Goal: Use online tool/utility: Utilize a website feature to perform a specific function

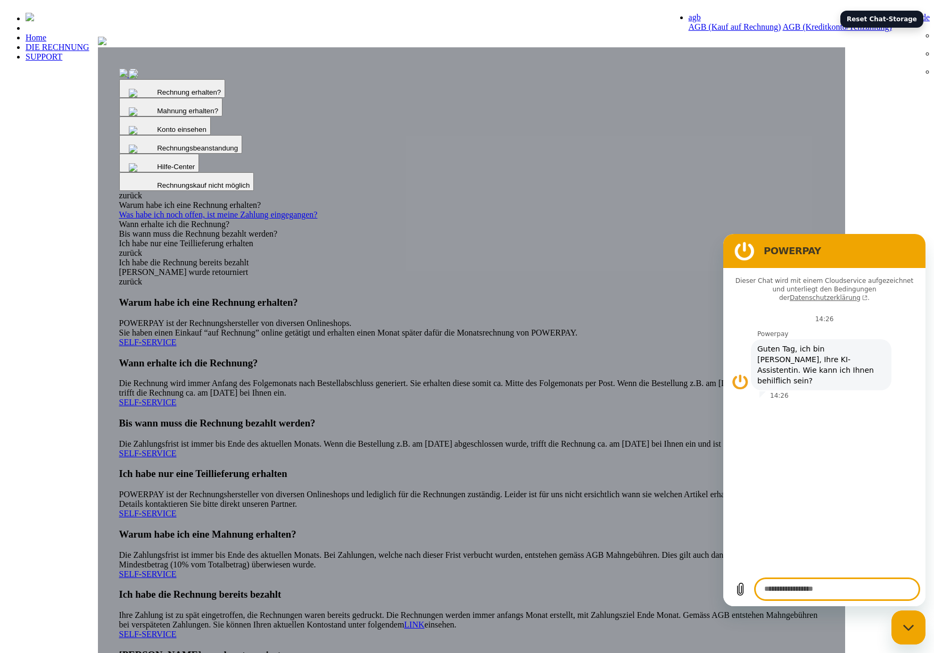
click at [106, 45] on img at bounding box center [102, 41] width 9 height 9
click at [912, 629] on icon "Messaging-Fenster schließen" at bounding box center [908, 628] width 11 height 7
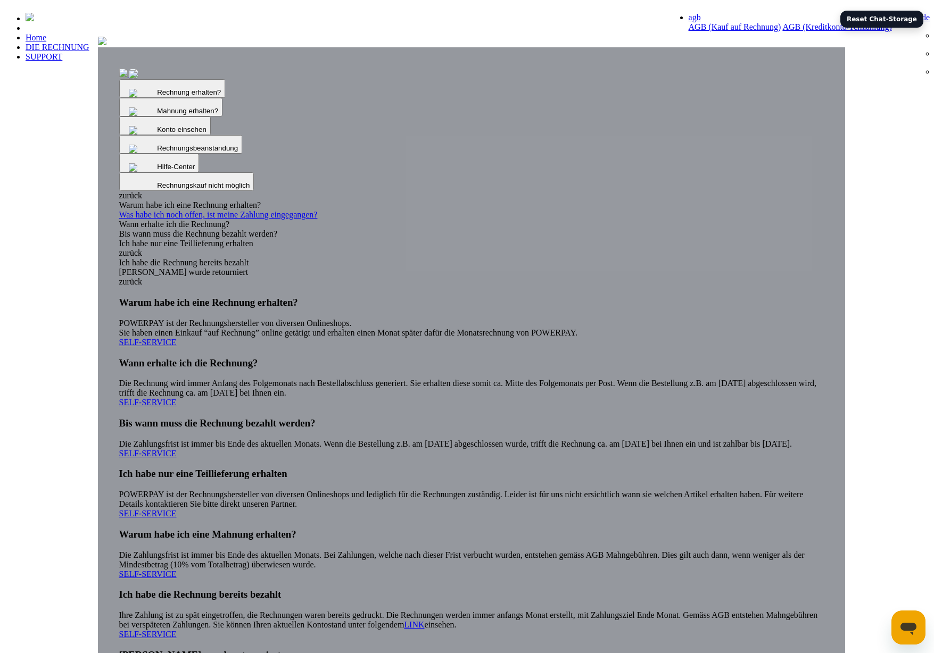
click at [106, 45] on img at bounding box center [102, 41] width 9 height 9
click at [888, 28] on button "Reset Chat-Storage" at bounding box center [881, 19] width 83 height 17
drag, startPoint x: 853, startPoint y: 141, endPoint x: 772, endPoint y: 23, distance: 143.5
click at [845, 47] on div at bounding box center [471, 42] width 747 height 11
click at [814, 47] on div at bounding box center [471, 42] width 747 height 11
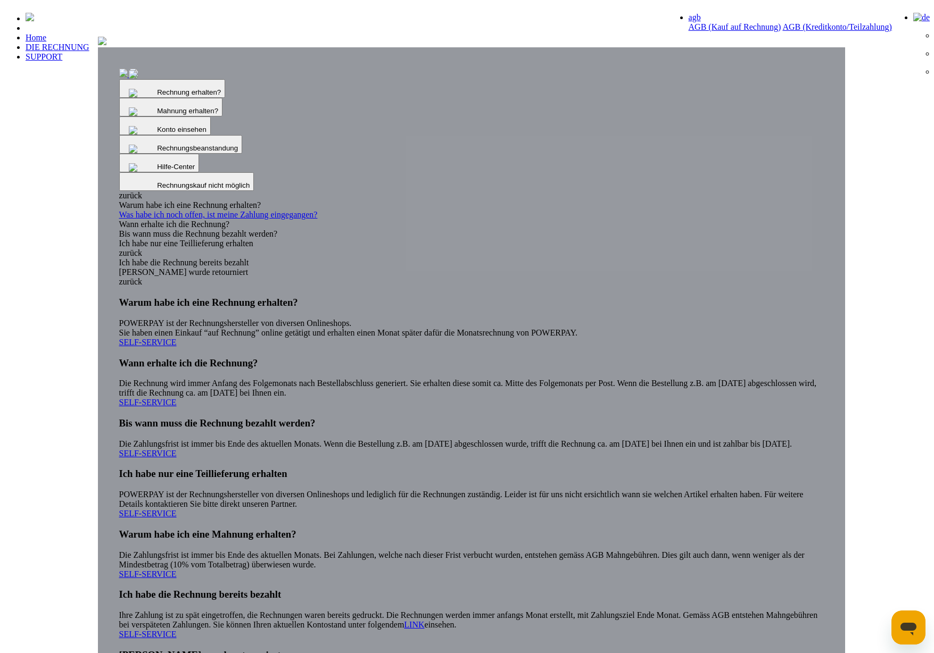
click at [808, 47] on div at bounding box center [471, 42] width 747 height 11
click at [872, 23] on button "Reset Chat-Storage" at bounding box center [881, 19] width 83 height 17
click at [864, 26] on button "Reset Chat-Storage" at bounding box center [881, 19] width 83 height 17
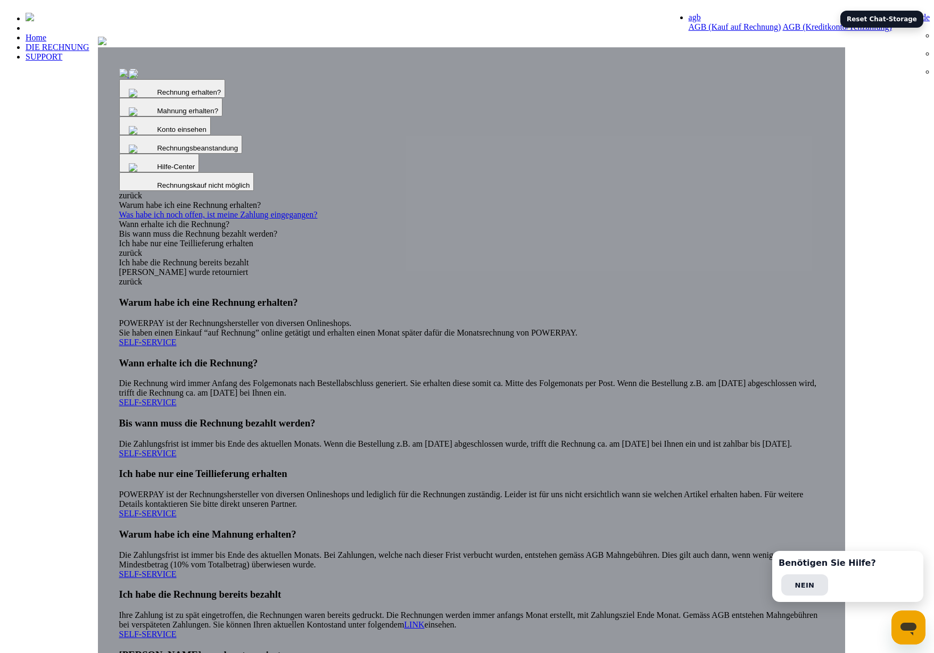
drag, startPoint x: 818, startPoint y: 189, endPoint x: 692, endPoint y: 18, distance: 213.5
click at [818, 47] on div at bounding box center [471, 42] width 747 height 11
click at [810, 47] on div at bounding box center [471, 42] width 747 height 11
drag, startPoint x: 835, startPoint y: 27, endPoint x: 914, endPoint y: 28, distance: 79.3
click at [916, 28] on button "Reset Chat-Storage" at bounding box center [881, 19] width 83 height 17
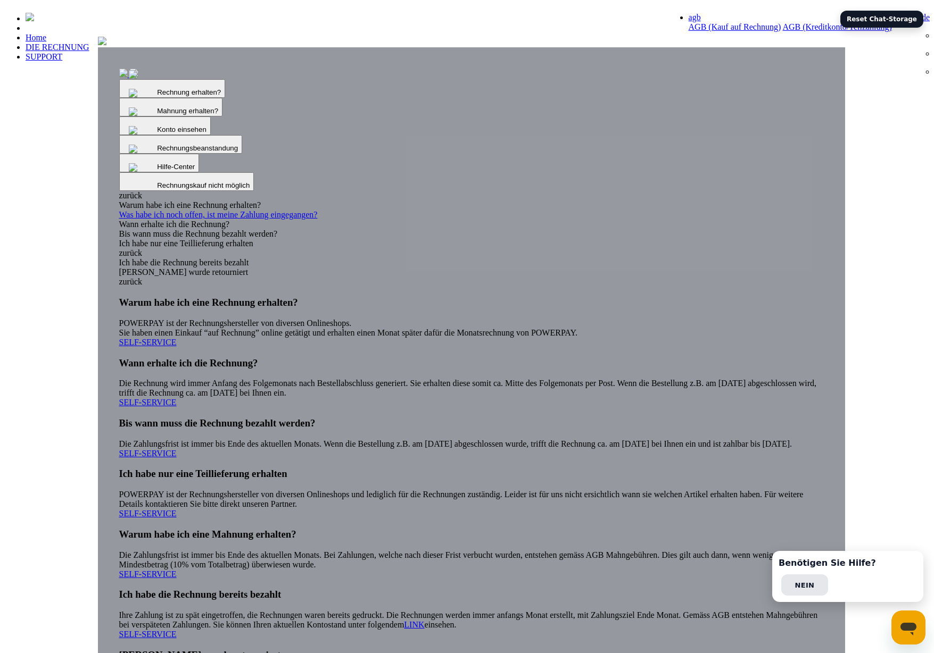
click at [839, 47] on div at bounding box center [471, 42] width 747 height 11
drag, startPoint x: 922, startPoint y: 131, endPoint x: 853, endPoint y: 71, distance: 91.2
click at [922, 131] on header "Home DIE RECHNUNG SUPPORT" at bounding box center [466, 395] width 925 height 783
click at [815, 47] on div at bounding box center [471, 42] width 747 height 11
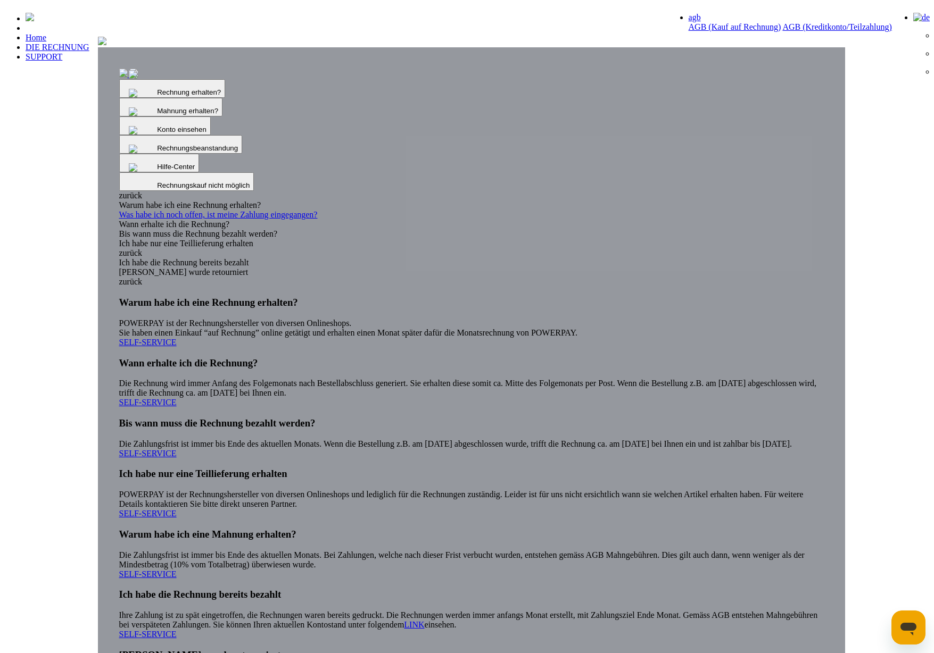
click at [845, 47] on div at bounding box center [471, 42] width 747 height 11
click at [106, 45] on img at bounding box center [102, 41] width 9 height 9
click at [801, 47] on div at bounding box center [471, 42] width 747 height 11
click at [876, 28] on button "Reset Chat-Storage" at bounding box center [881, 19] width 83 height 17
